Goal: Task Accomplishment & Management: Use online tool/utility

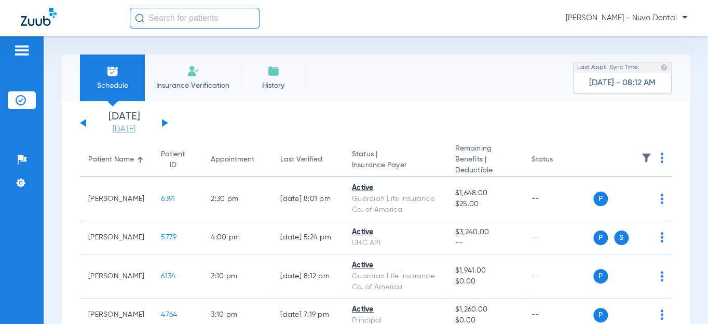
click at [110, 126] on link "[DATE]" at bounding box center [124, 129] width 62 height 10
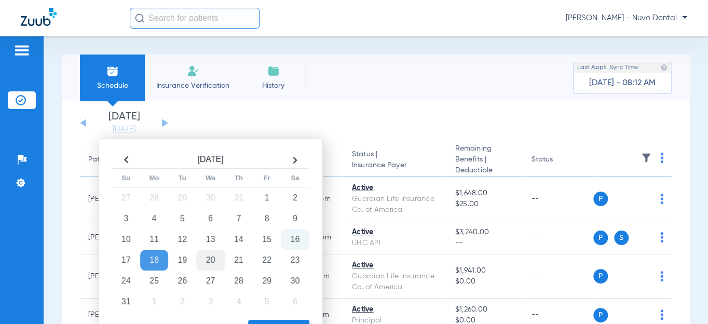
click at [208, 259] on td "20" at bounding box center [210, 260] width 28 height 21
click at [257, 318] on div "Apply" at bounding box center [210, 328] width 200 height 26
click at [202, 261] on td "20" at bounding box center [210, 260] width 28 height 21
click at [271, 320] on button "Apply" at bounding box center [278, 330] width 61 height 21
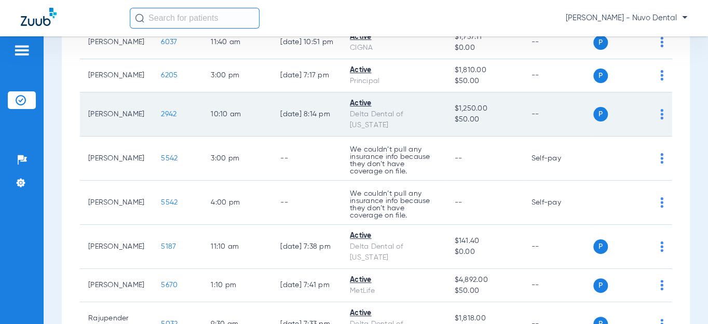
scroll to position [330, 0]
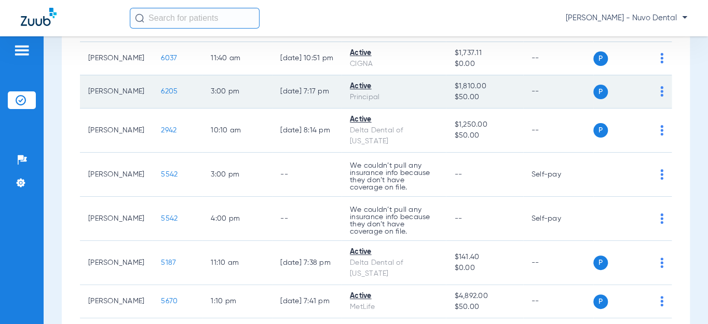
click at [169, 95] on span "6205" at bounding box center [169, 91] width 17 height 7
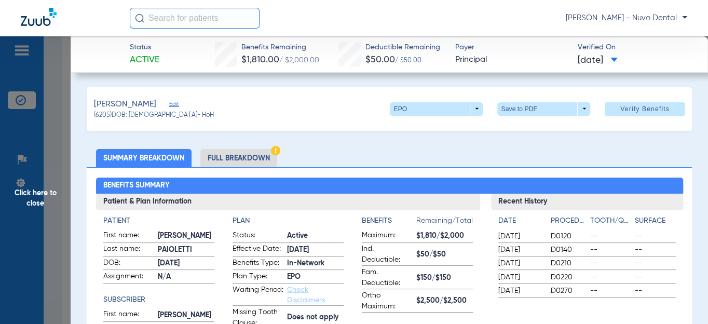
click at [61, 210] on span "Click here to close" at bounding box center [35, 198] width 71 height 324
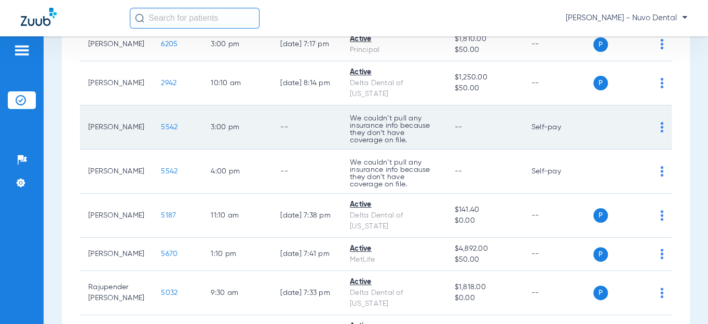
scroll to position [519, 0]
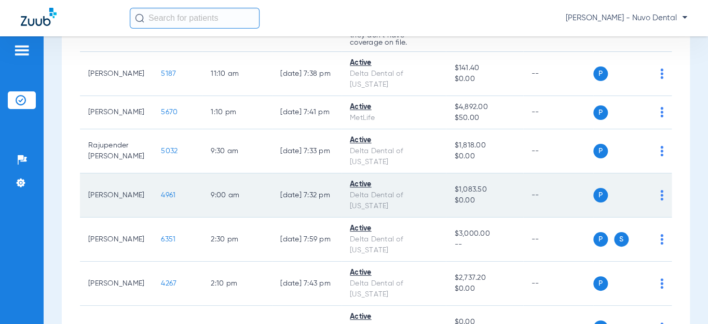
click at [178, 218] on td "4961" at bounding box center [178, 195] width 50 height 44
click at [171, 199] on span "4961" at bounding box center [168, 195] width 15 height 7
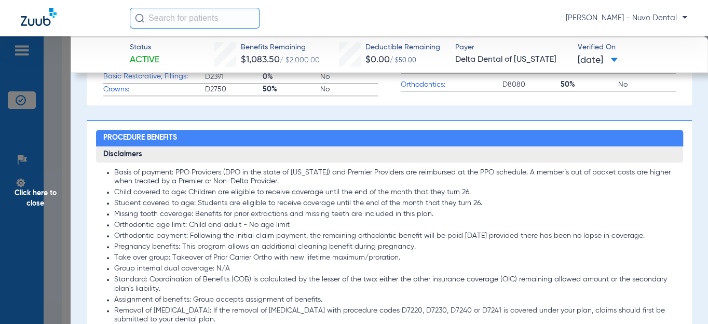
scroll to position [708, 0]
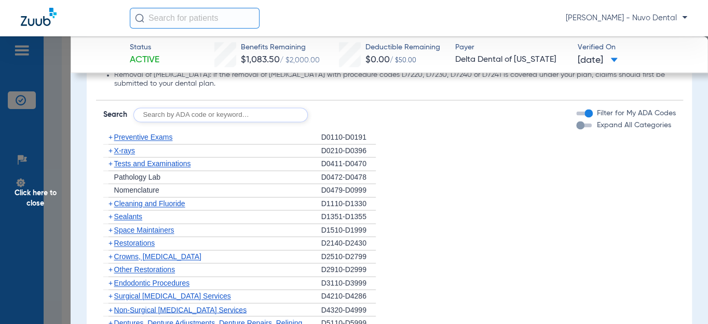
click at [164, 122] on input "text" at bounding box center [220, 114] width 174 height 15
type input "d6057, d6058, d8090, d9944"
click button "Search" at bounding box center [346, 114] width 41 height 15
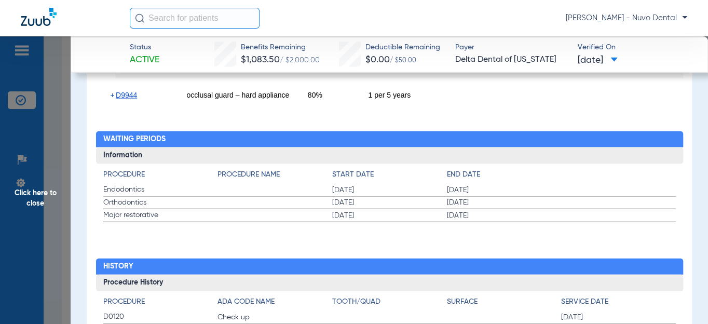
scroll to position [944, 0]
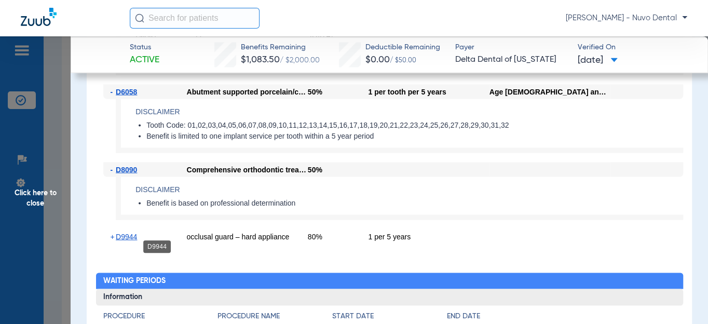
click at [132, 240] on span "D9944" at bounding box center [126, 236] width 21 height 8
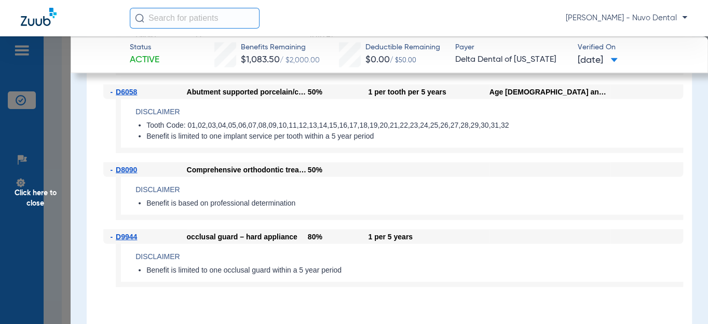
scroll to position [1085, 0]
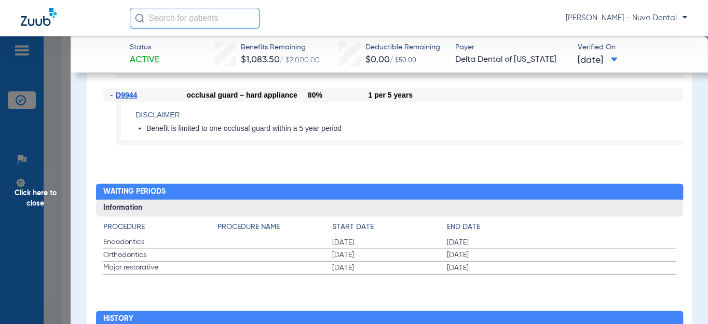
click at [188, 20] on input "text" at bounding box center [195, 18] width 130 height 21
click at [44, 206] on span "Click here to close" at bounding box center [35, 198] width 71 height 324
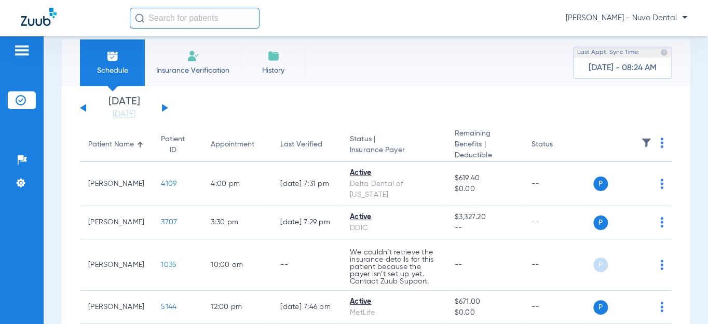
scroll to position [0, 0]
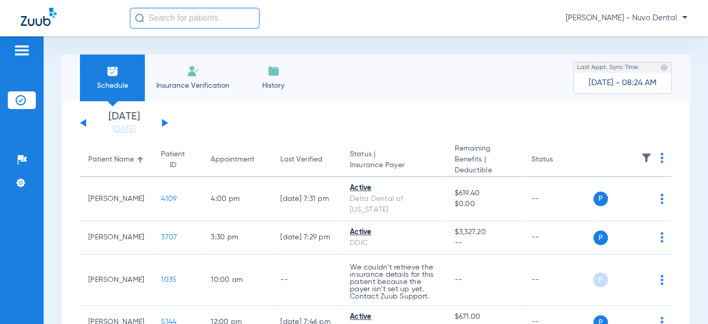
click at [84, 123] on button at bounding box center [83, 123] width 6 height 8
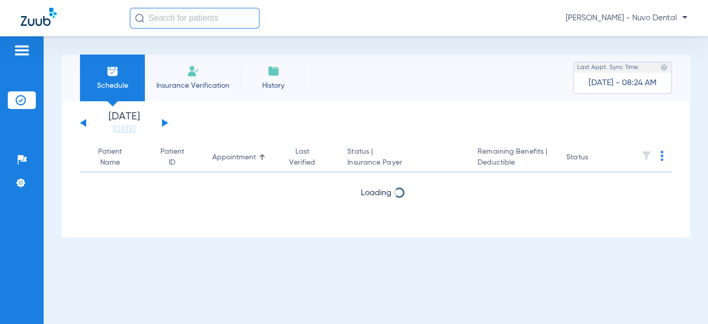
click at [83, 123] on button at bounding box center [83, 123] width 6 height 8
click at [83, 125] on div "[DATE] [DATE] [DATE] [DATE] [DATE] [DATE] [DATE] [DATE] [DATE] [DATE] [DATE] [D…" at bounding box center [124, 123] width 88 height 23
click at [83, 124] on button at bounding box center [83, 123] width 6 height 8
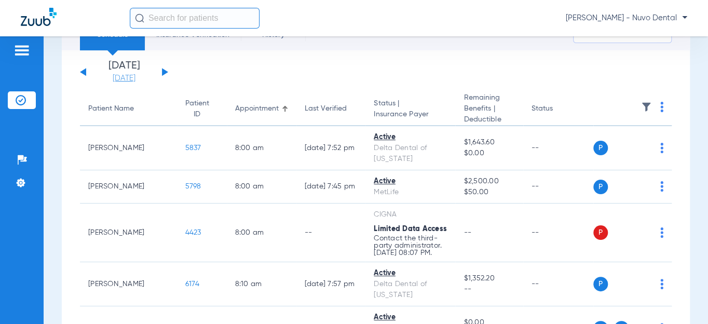
scroll to position [94, 0]
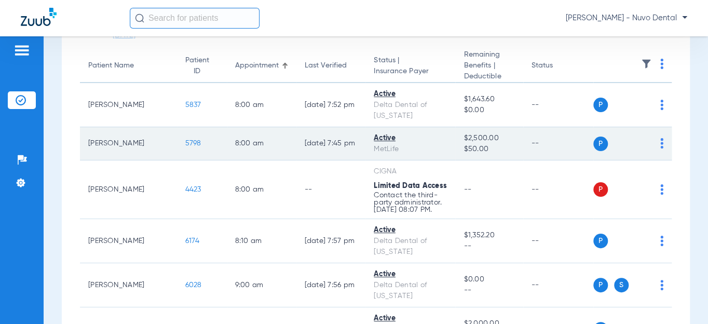
click at [185, 140] on span "5798" at bounding box center [193, 143] width 16 height 7
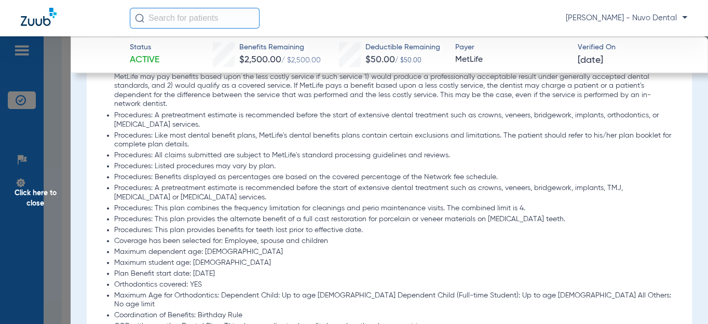
scroll to position [1085, 0]
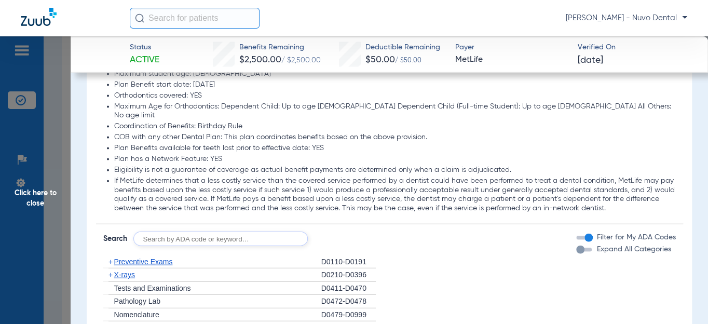
click at [166, 232] on input "text" at bounding box center [220, 239] width 174 height 15
click at [174, 232] on input "text" at bounding box center [220, 239] width 174 height 15
type input "d1110"
click button "Search" at bounding box center [346, 239] width 41 height 15
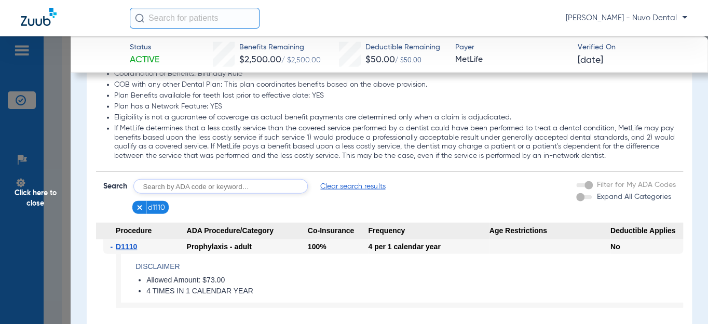
scroll to position [1179, 0]
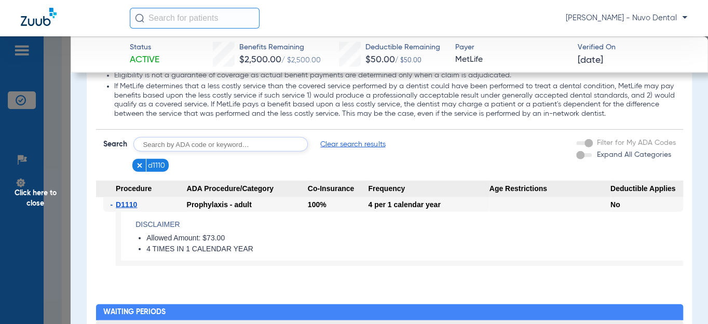
click at [35, 203] on span "Click here to close" at bounding box center [35, 198] width 71 height 324
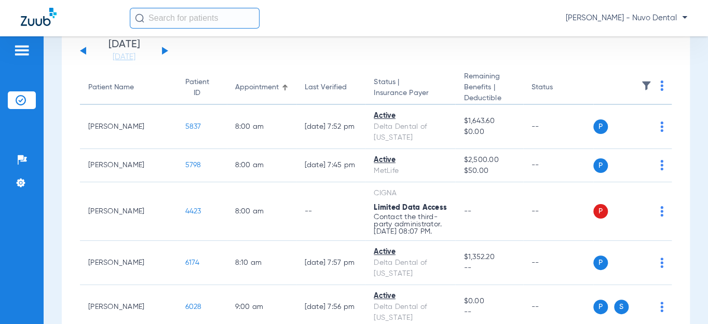
scroll to position [0, 0]
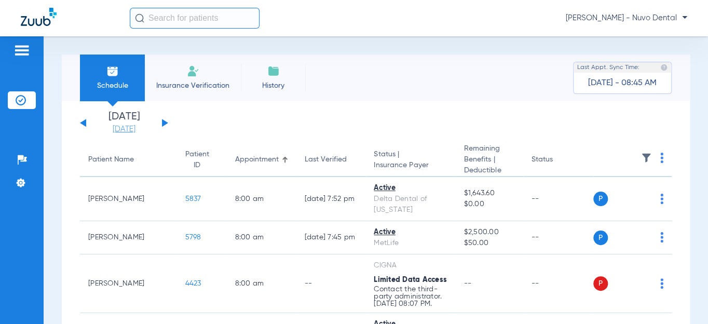
click at [120, 127] on link "[DATE]" at bounding box center [124, 129] width 62 height 10
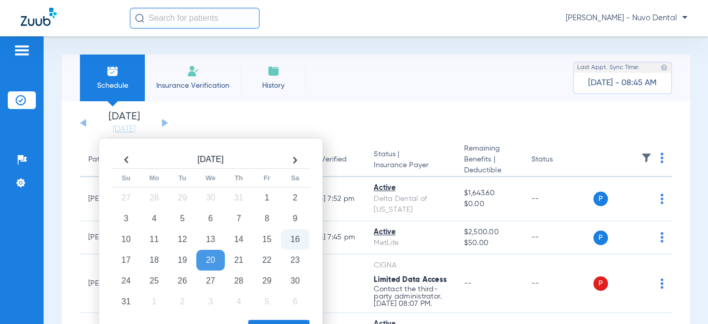
click at [263, 322] on button "Apply" at bounding box center [278, 330] width 61 height 21
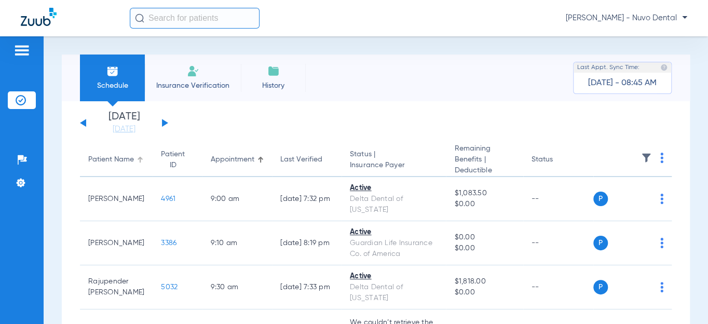
click at [112, 151] on th "Patient Name" at bounding box center [116, 160] width 73 height 34
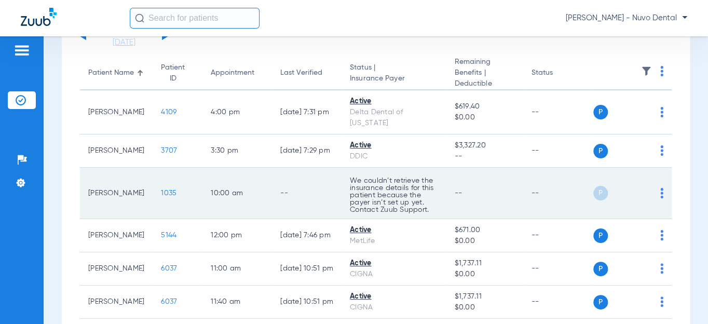
scroll to position [188, 0]
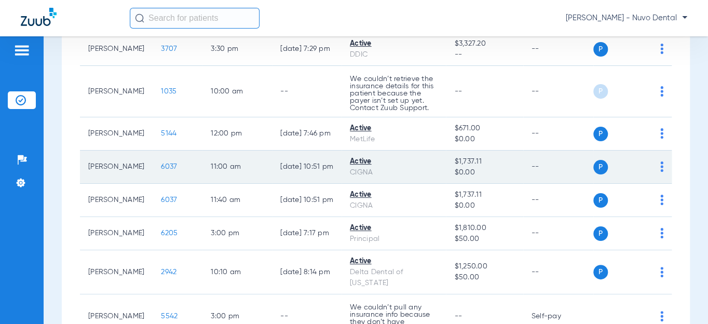
click at [170, 170] on span "6037" at bounding box center [169, 166] width 16 height 7
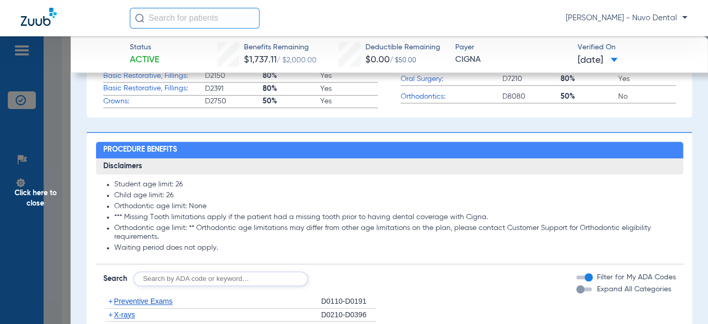
scroll to position [472, 0]
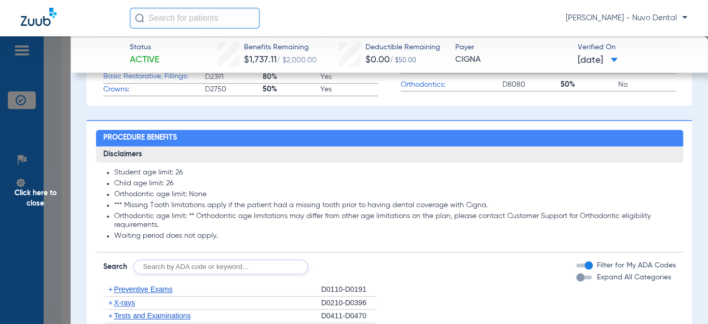
click at [168, 260] on form "Search Filter for My ADA Codes Expand All Categories" at bounding box center [389, 263] width 587 height 22
click at [173, 262] on form "Search Filter for My ADA Codes Expand All Categories" at bounding box center [389, 263] width 587 height 22
click at [175, 265] on input "text" at bounding box center [220, 267] width 174 height 15
click at [243, 267] on input "d0120, d1208, d4910," at bounding box center [220, 267] width 174 height 15
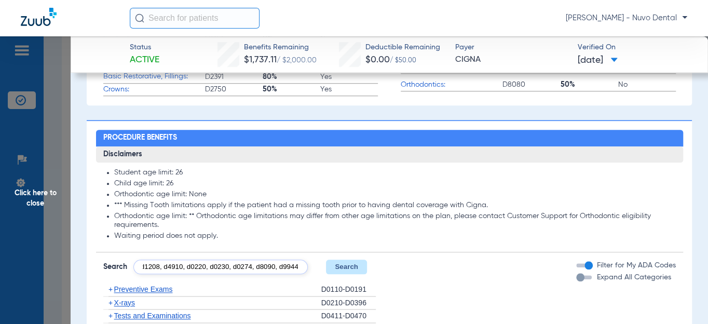
type input "d0120, d1208, d4910, d0220, d0230, d0274, d8090, d9944"
click button "Search" at bounding box center [346, 267] width 41 height 15
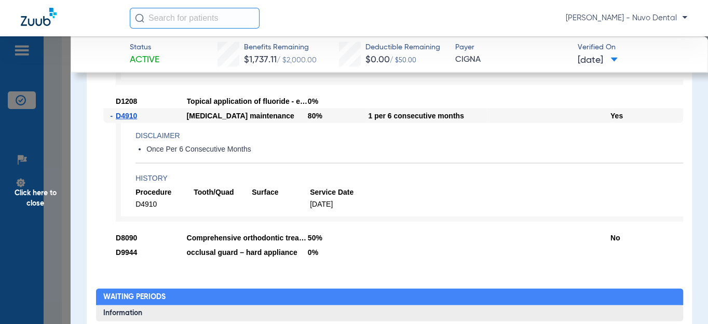
scroll to position [1132, 0]
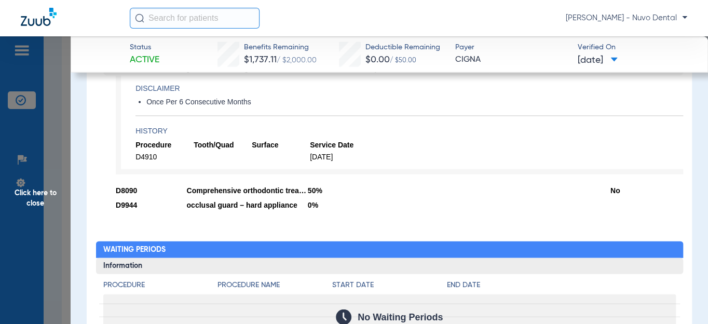
click at [51, 183] on span "Click here to close" at bounding box center [35, 198] width 71 height 324
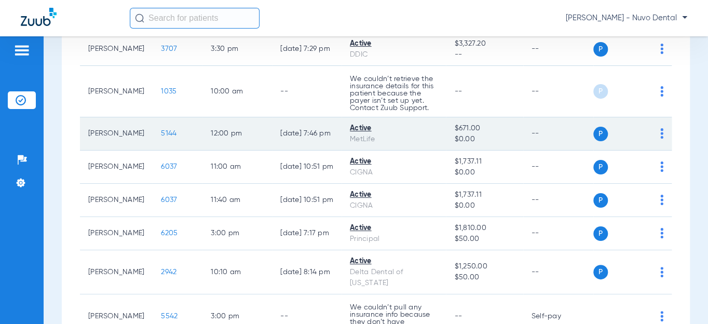
scroll to position [0, 0]
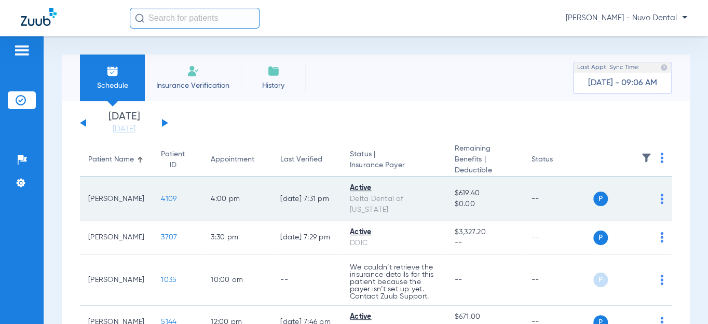
click at [169, 197] on span "4109" at bounding box center [169, 198] width 16 height 7
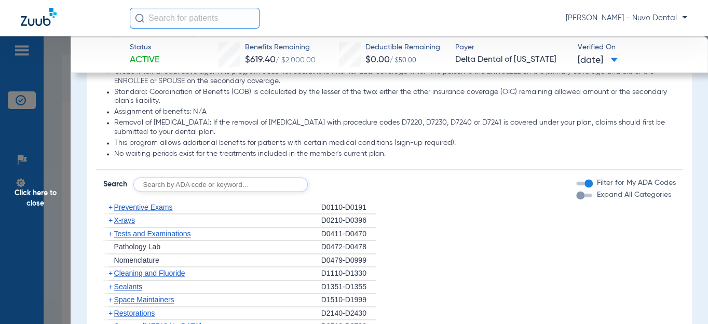
scroll to position [708, 0]
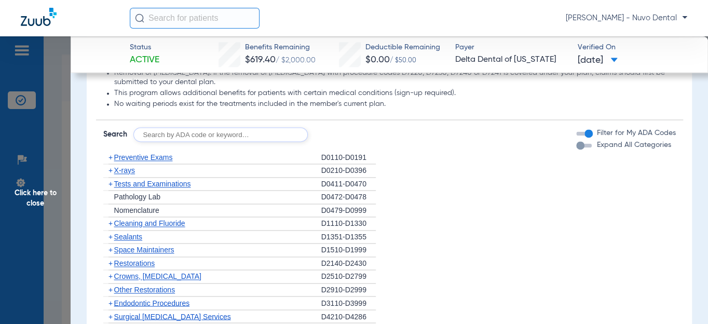
click at [191, 142] on input "text" at bounding box center [220, 134] width 174 height 15
type input "d0120, d4910, d1208, d8090, d9944"
click button "Search" at bounding box center [346, 134] width 41 height 15
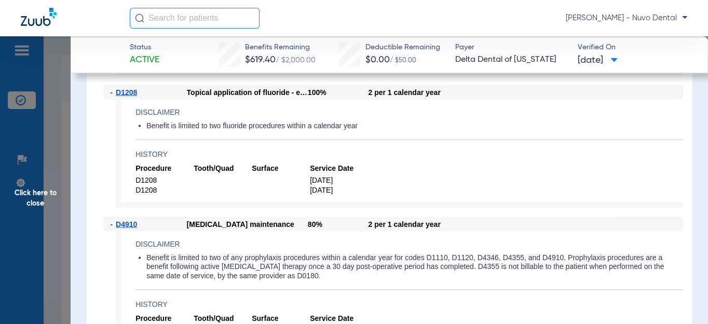
scroll to position [849, 0]
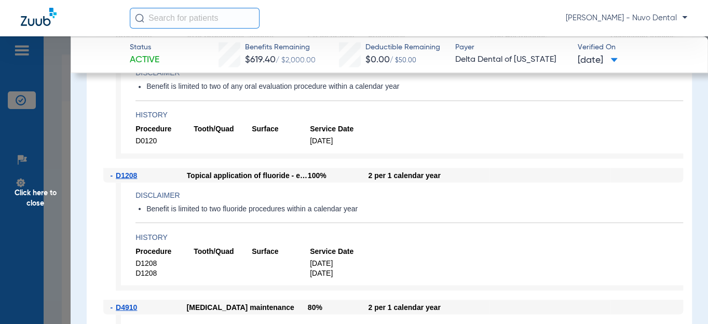
click at [34, 195] on span "Click here to close" at bounding box center [35, 198] width 71 height 324
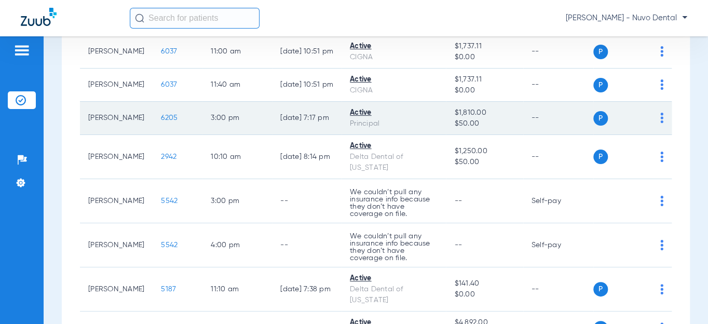
scroll to position [236, 0]
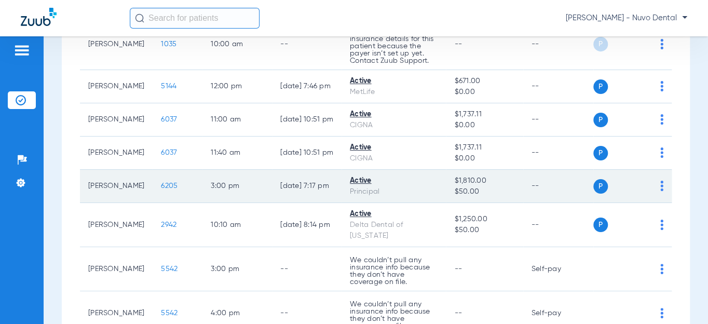
click at [164, 189] on span "6205" at bounding box center [169, 185] width 17 height 7
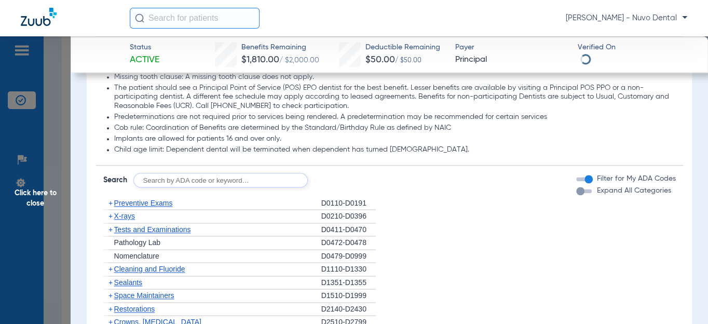
scroll to position [613, 0]
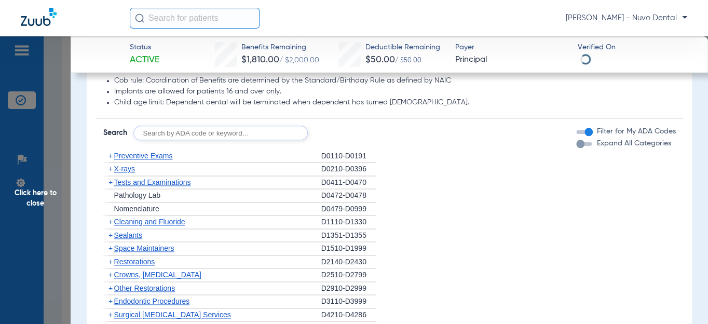
click at [275, 131] on input "text" at bounding box center [220, 133] width 174 height 15
type input "d4341, d8090, d9944"
click button "Search" at bounding box center [346, 133] width 41 height 15
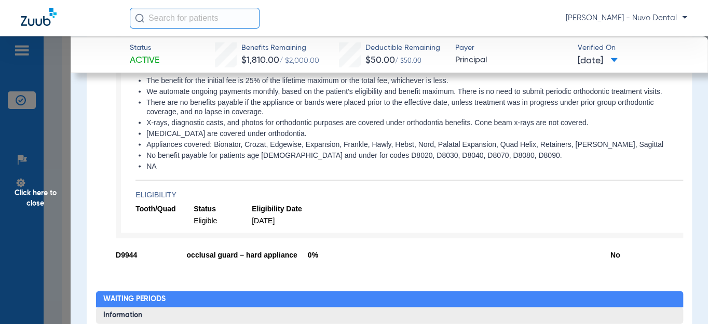
scroll to position [849, 0]
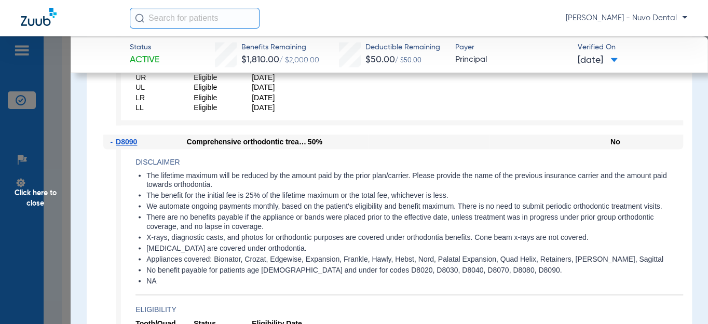
click at [47, 208] on span "Click here to close" at bounding box center [35, 198] width 71 height 324
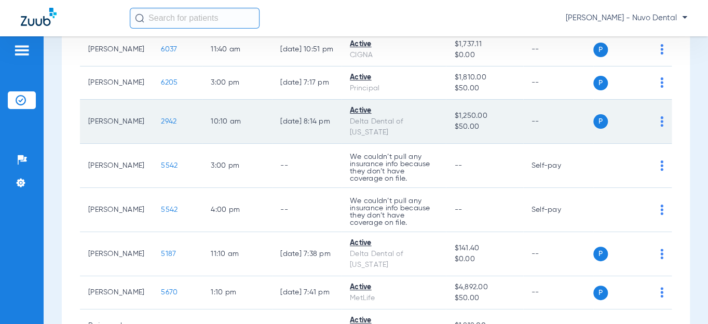
scroll to position [283, 0]
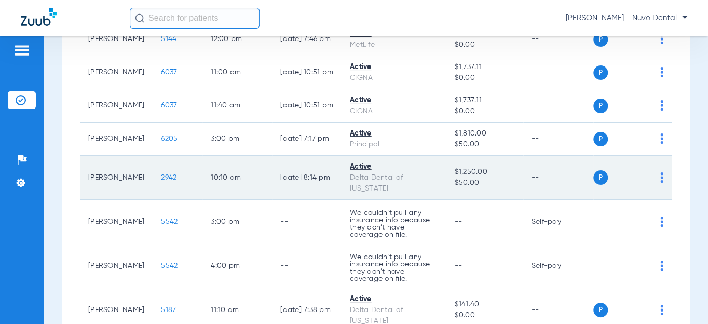
click at [165, 181] on span "2942" at bounding box center [169, 177] width 16 height 7
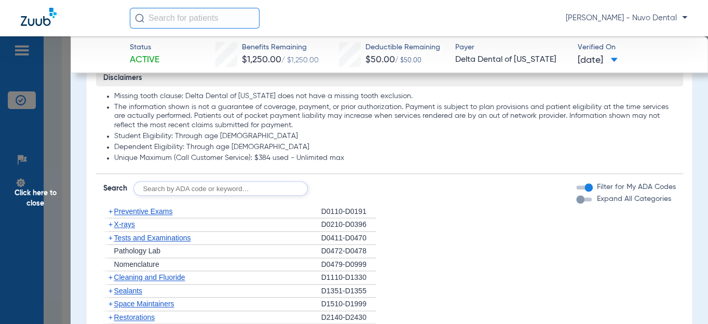
scroll to position [613, 0]
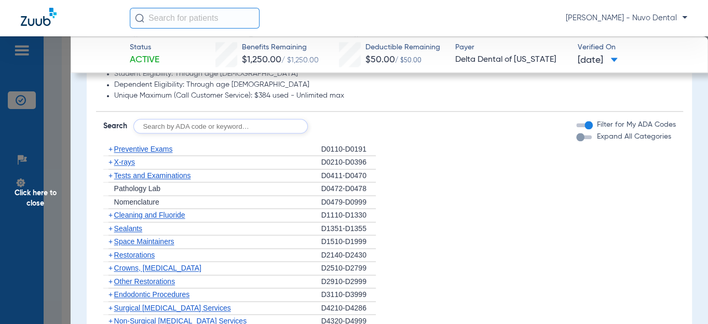
click at [160, 126] on input "text" at bounding box center [220, 126] width 174 height 15
type input "D0120, D0350, D4910, D1208, D8090, D9944"
click button "Search" at bounding box center [346, 126] width 41 height 15
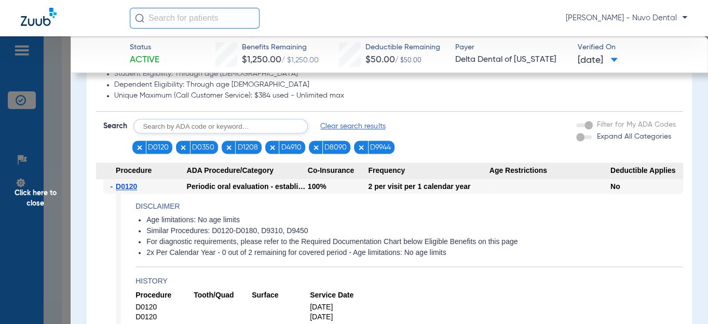
scroll to position [708, 0]
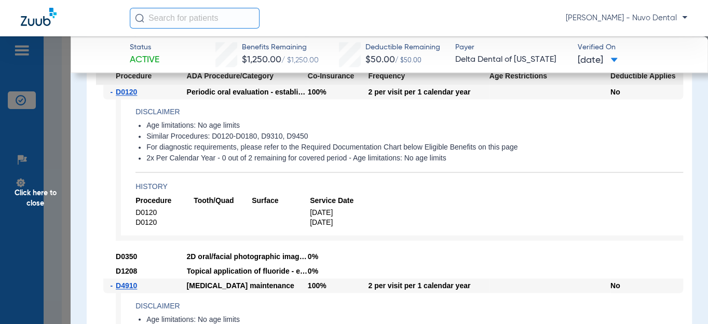
click at [242, 159] on li "2x Per Calendar Year - 0 out of 2 remaining for covered period - Age limitation…" at bounding box center [414, 158] width 537 height 9
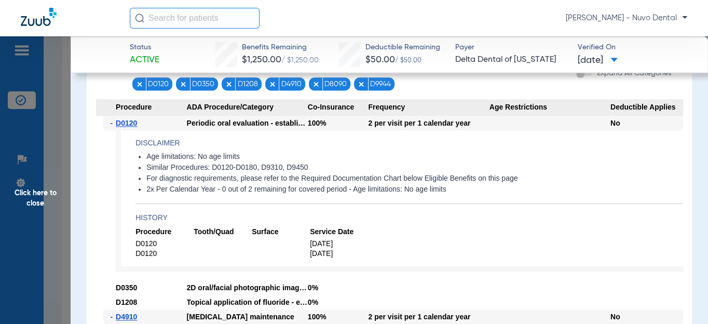
scroll to position [613, 0]
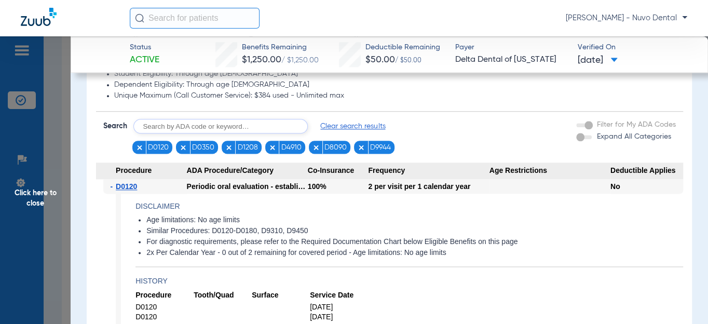
click at [238, 116] on form "Search Clear search results D0120 D0350 D1208 D4910 D8090 D9944 Filter for My A…" at bounding box center [389, 133] width 587 height 42
click at [233, 121] on input "text" at bounding box center [220, 126] width 174 height 15
type input "D0140"
click button "Search" at bounding box center [346, 126] width 41 height 15
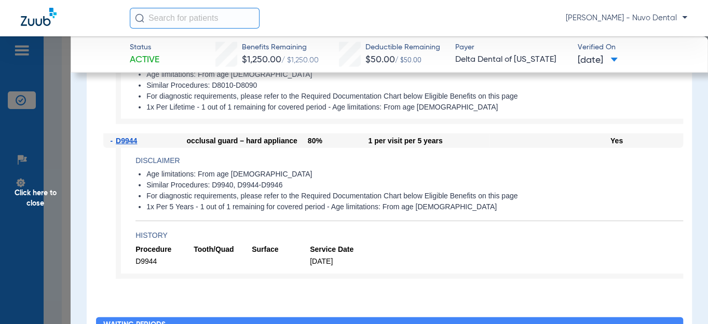
scroll to position [1132, 0]
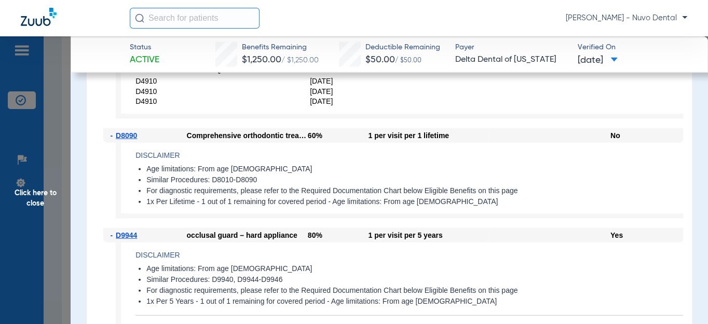
click at [38, 214] on span "Click here to close" at bounding box center [35, 198] width 71 height 324
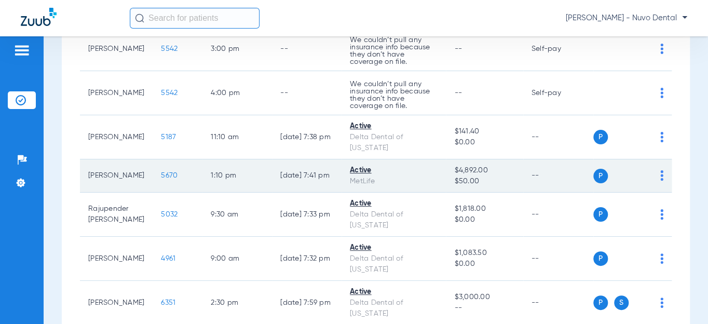
scroll to position [472, 0]
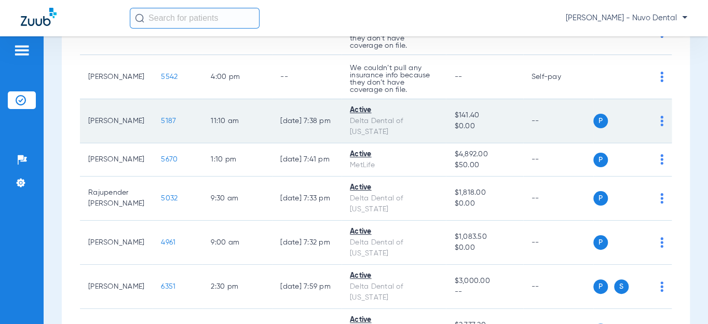
click at [165, 125] on span "5187" at bounding box center [168, 120] width 15 height 7
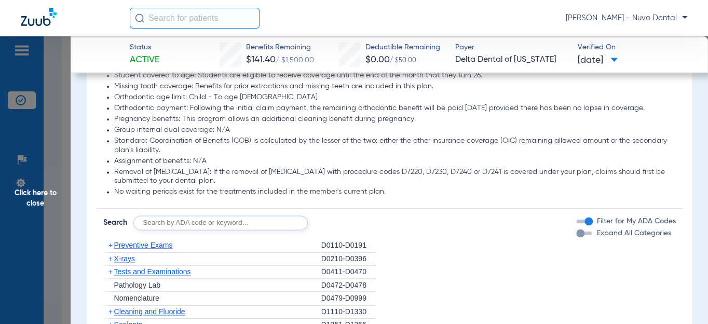
scroll to position [613, 0]
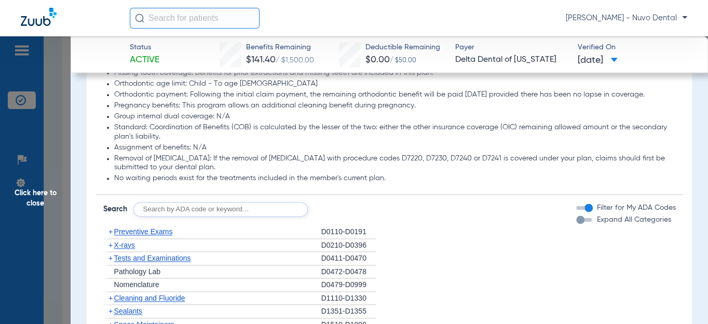
click at [201, 216] on input "text" at bounding box center [220, 209] width 174 height 15
type input "D1208, D4910, D8090, D9944"
click button "Search" at bounding box center [346, 209] width 41 height 15
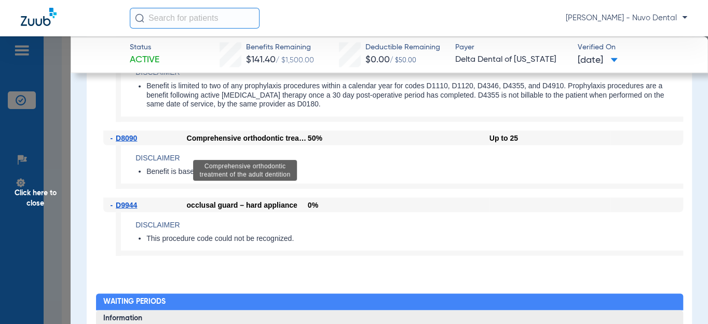
scroll to position [849, 0]
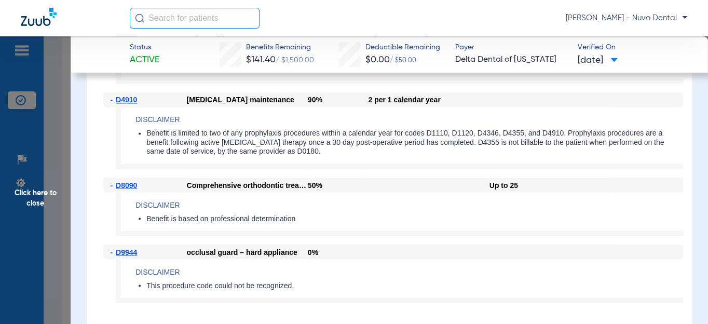
click at [24, 196] on span "Click here to close" at bounding box center [35, 198] width 71 height 324
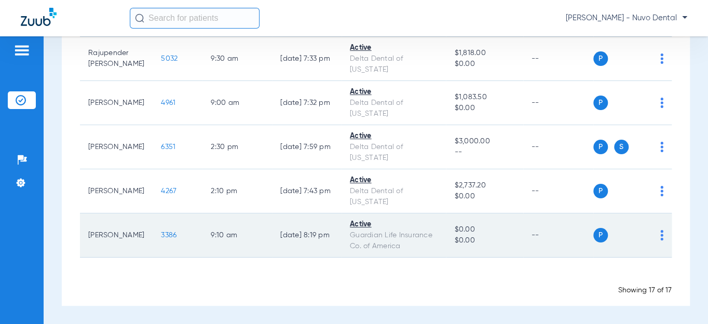
scroll to position [648, 0]
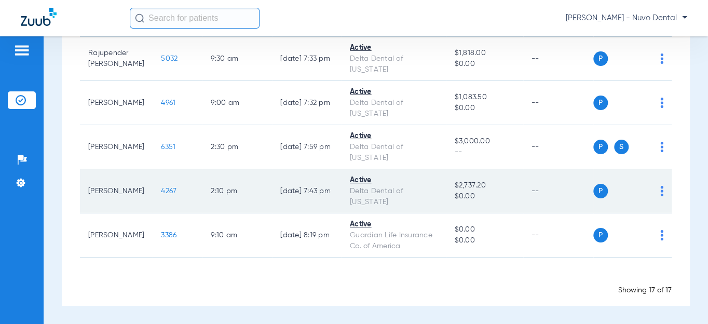
click at [165, 187] on span "4267" at bounding box center [169, 190] width 16 height 7
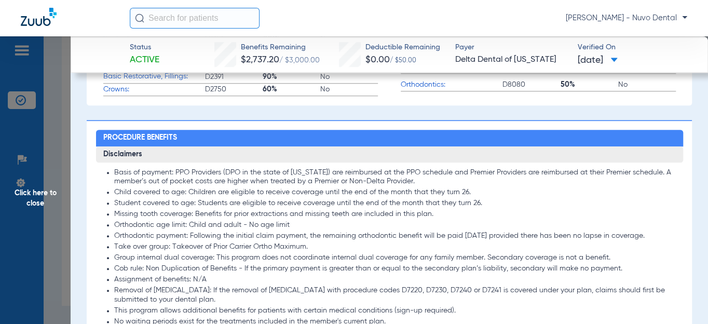
scroll to position [613, 0]
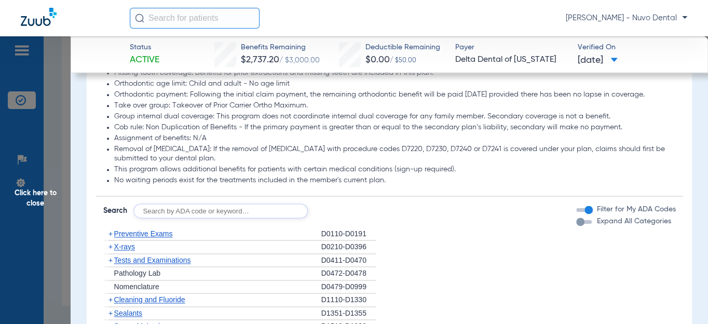
click at [244, 218] on input "text" at bounding box center [220, 210] width 174 height 15
type input "D0120, D1110, D1208, D8090, D9944"
click button "Search" at bounding box center [346, 210] width 41 height 15
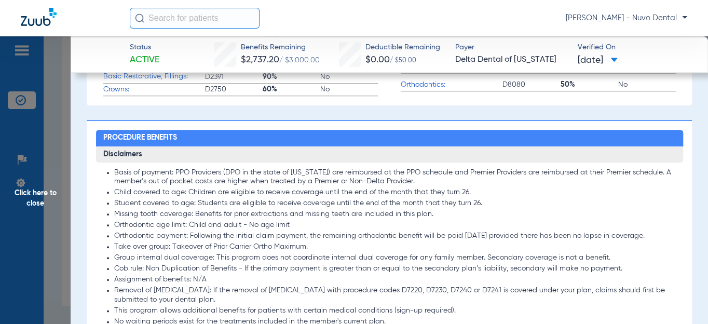
scroll to position [566, 0]
